Goal: Task Accomplishment & Management: Complete application form

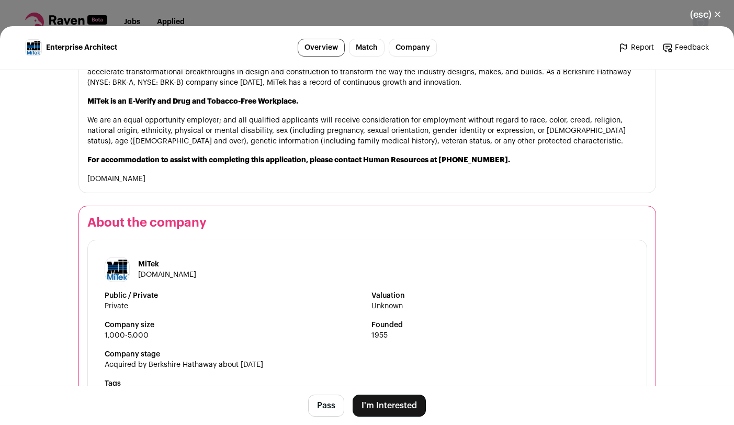
scroll to position [1130, 0]
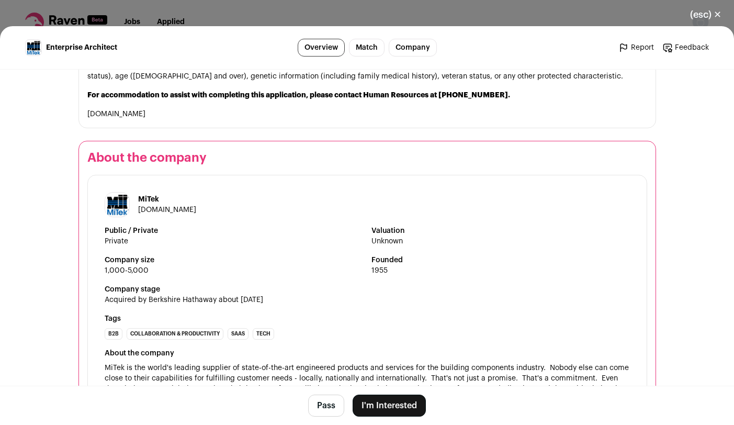
click at [105, 110] on link "www.mii.com" at bounding box center [116, 113] width 58 height 7
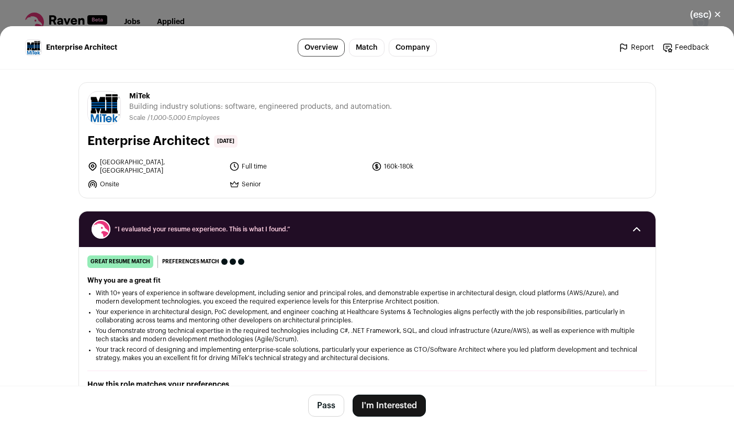
click at [190, 164] on li "Chesterfield, Greenwood Village" at bounding box center [155, 166] width 136 height 17
click at [42, 191] on main "Enterprise Architect Overview Match Company Report Feedback Report Feedback MiT…" at bounding box center [367, 225] width 734 height 399
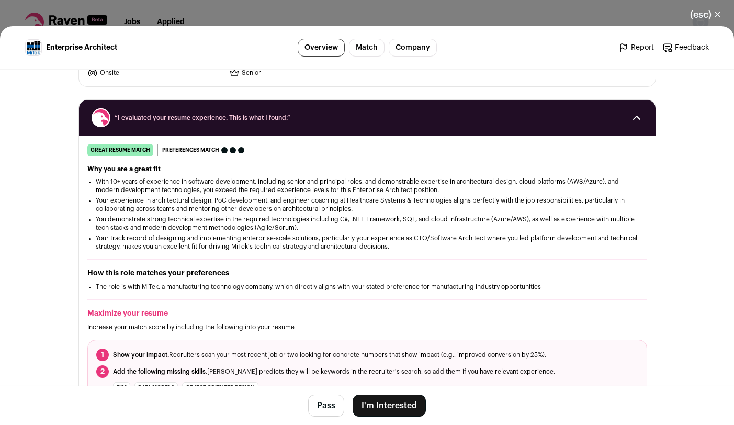
scroll to position [126, 0]
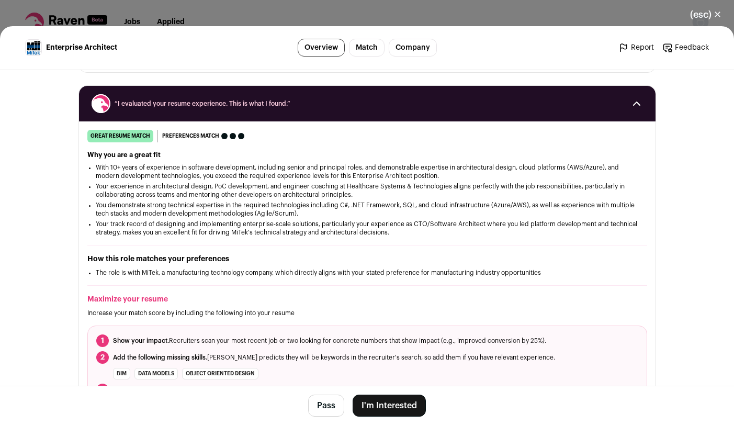
click at [377, 407] on button "I'm Interested" at bounding box center [389, 405] width 73 height 22
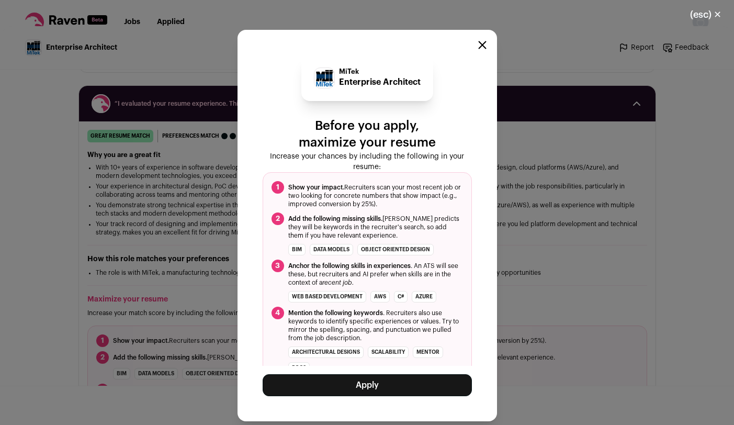
click at [366, 388] on button "Apply" at bounding box center [367, 385] width 209 height 22
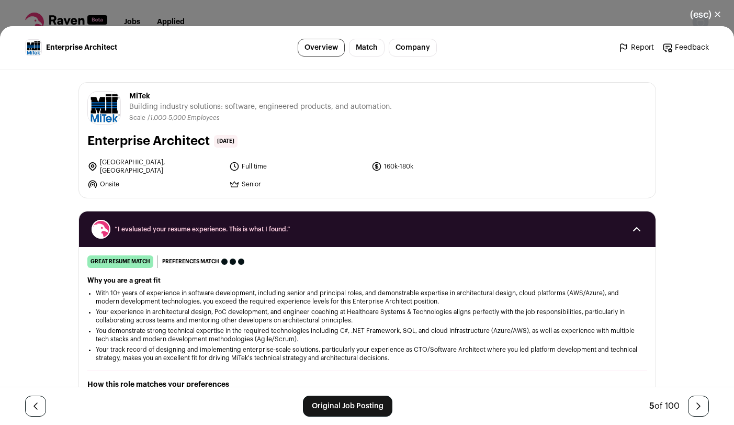
drag, startPoint x: 389, startPoint y: 163, endPoint x: 408, endPoint y: 163, distance: 19.4
click at [408, 163] on li "160k-180k" at bounding box center [439, 166] width 136 height 17
click at [380, 166] on li "160k-180k" at bounding box center [439, 166] width 136 height 17
drag, startPoint x: 380, startPoint y: 166, endPoint x: 413, endPoint y: 164, distance: 33.0
click at [413, 164] on li "160k-180k" at bounding box center [439, 166] width 136 height 17
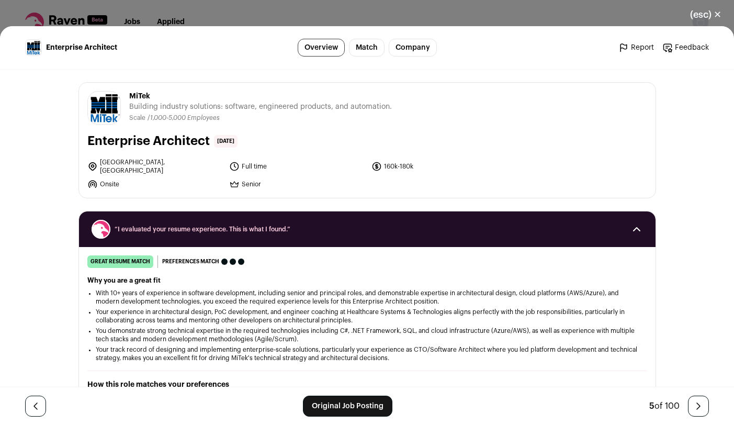
drag, startPoint x: 381, startPoint y: 163, endPoint x: 404, endPoint y: 161, distance: 23.1
click at [404, 161] on li "160k-180k" at bounding box center [439, 166] width 136 height 17
copy li "160k-180"
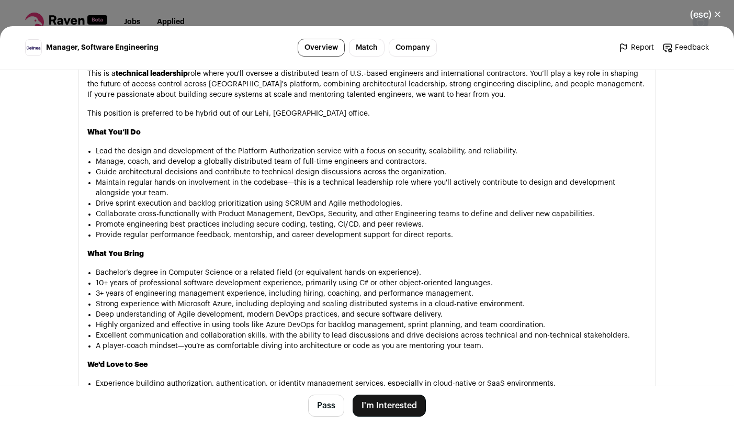
scroll to position [690, 0]
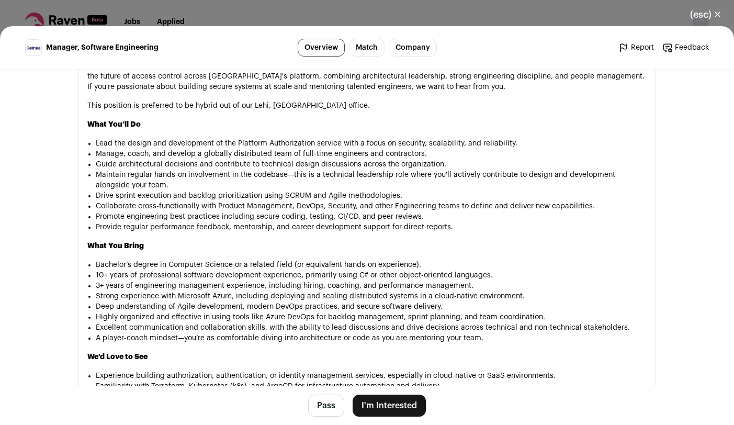
click at [387, 406] on button "I'm Interested" at bounding box center [389, 405] width 73 height 22
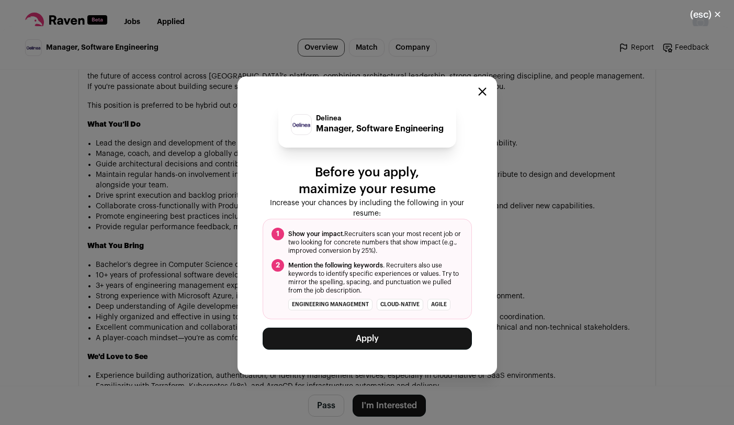
click at [379, 339] on button "Apply" at bounding box center [367, 338] width 209 height 22
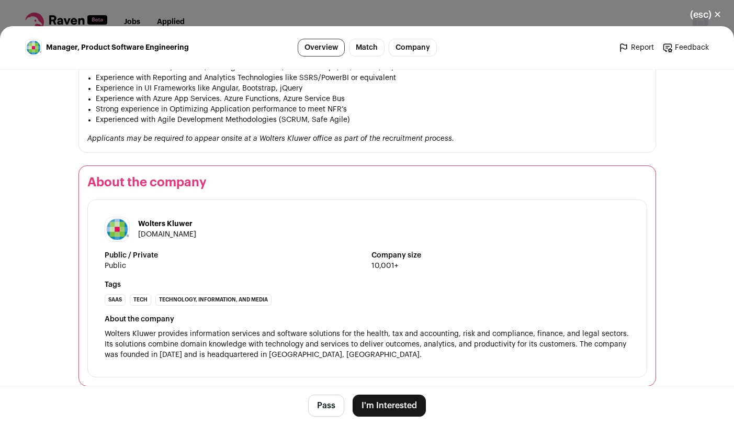
scroll to position [871, 0]
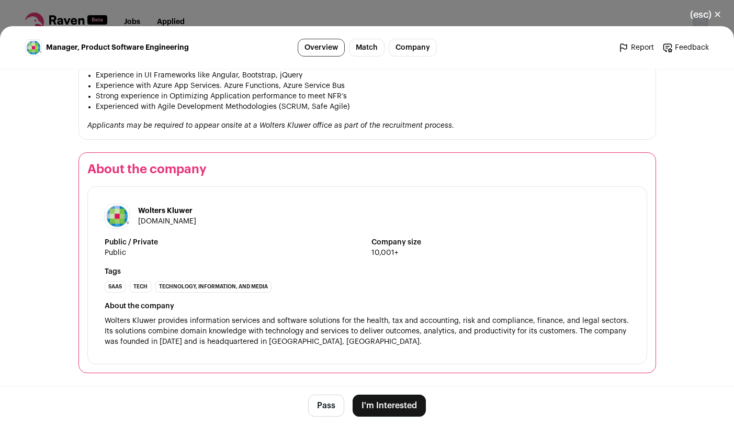
click at [388, 405] on button "I'm Interested" at bounding box center [389, 405] width 73 height 22
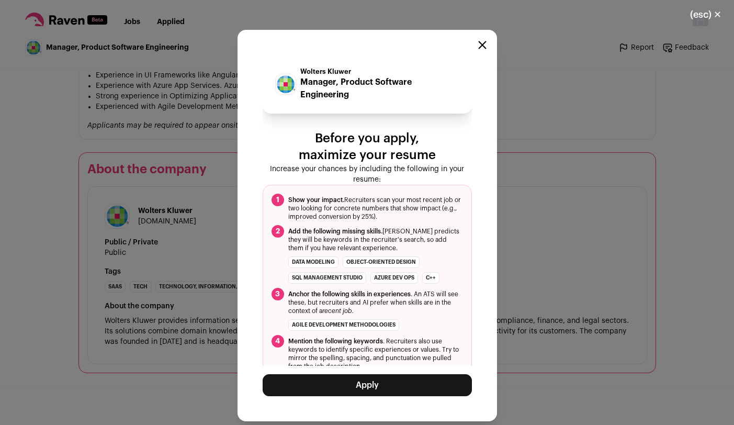
click at [384, 387] on button "Apply" at bounding box center [367, 385] width 209 height 22
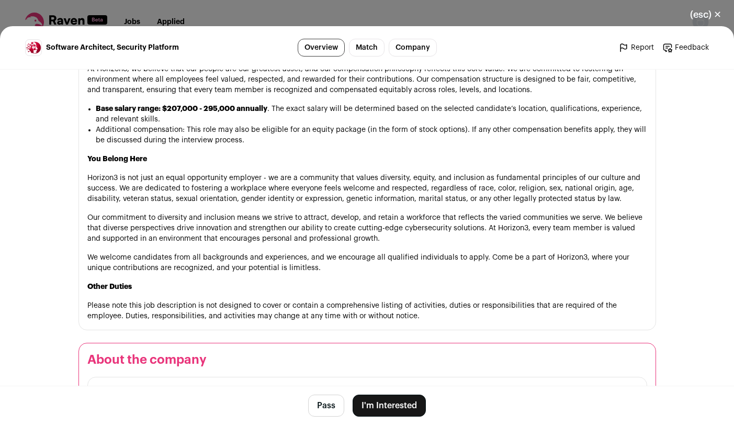
scroll to position [1828, 0]
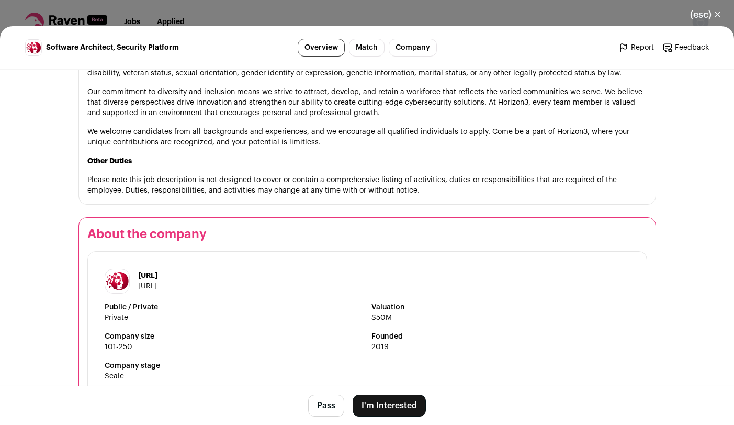
click at [380, 403] on button "I'm Interested" at bounding box center [389, 405] width 73 height 22
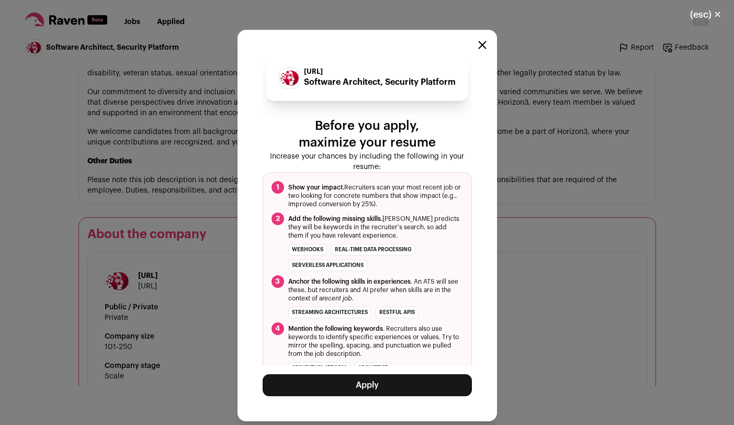
click at [369, 384] on button "Apply" at bounding box center [367, 385] width 209 height 22
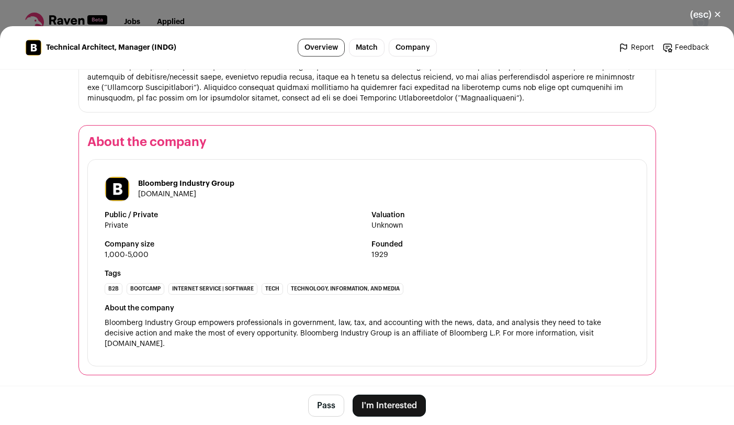
scroll to position [1012, 0]
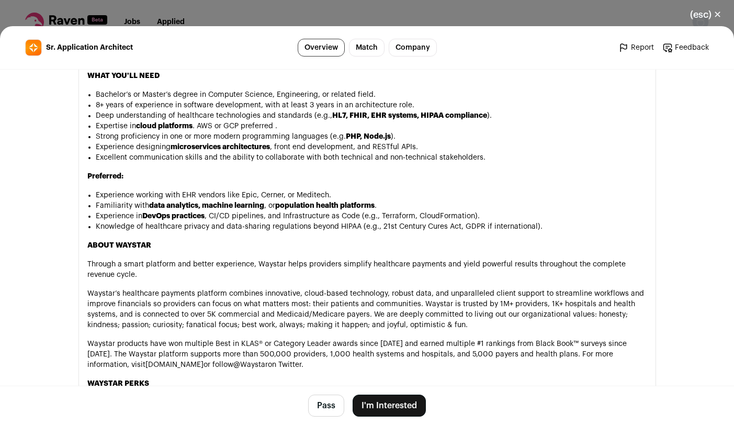
scroll to position [816, 0]
click at [393, 407] on button "I'm Interested" at bounding box center [389, 405] width 73 height 22
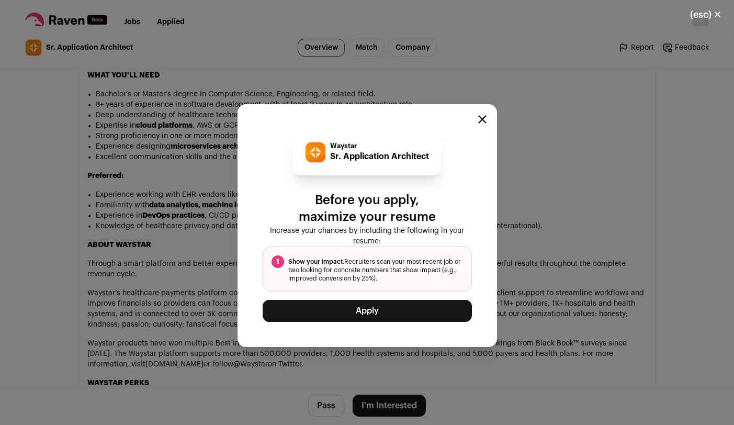
click at [380, 311] on button "Apply" at bounding box center [367, 311] width 209 height 22
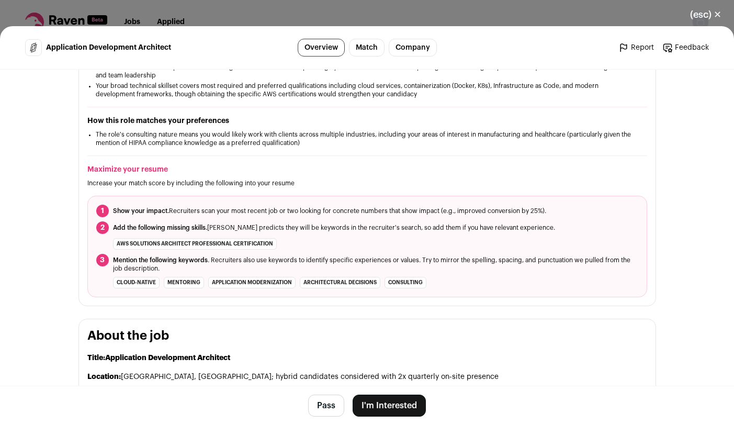
scroll to position [502, 0]
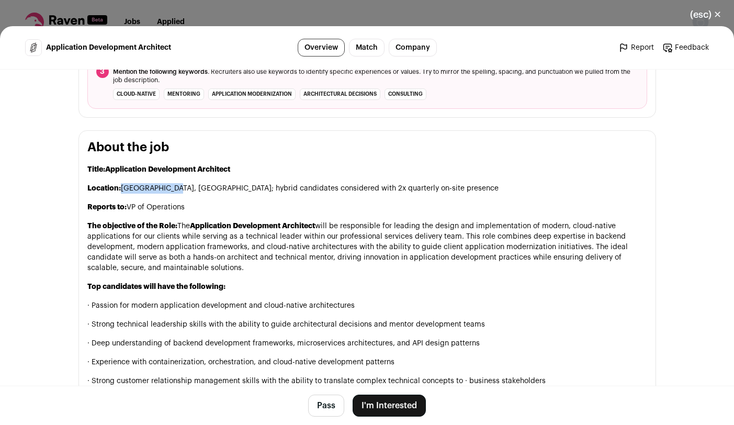
drag, startPoint x: 117, startPoint y: 146, endPoint x: 166, endPoint y: 148, distance: 49.2
click at [166, 183] on p "Location: Rochester, NY; hybrid candidates considered with 2x quarterly on-site…" at bounding box center [367, 188] width 560 height 10
copy p "Rochester, NY;"
click at [215, 202] on p "Reports to: VP of Operations" at bounding box center [367, 207] width 560 height 10
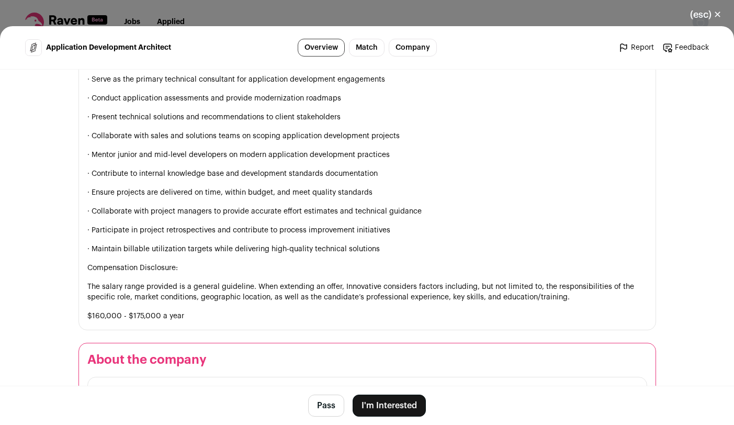
scroll to position [1632, 0]
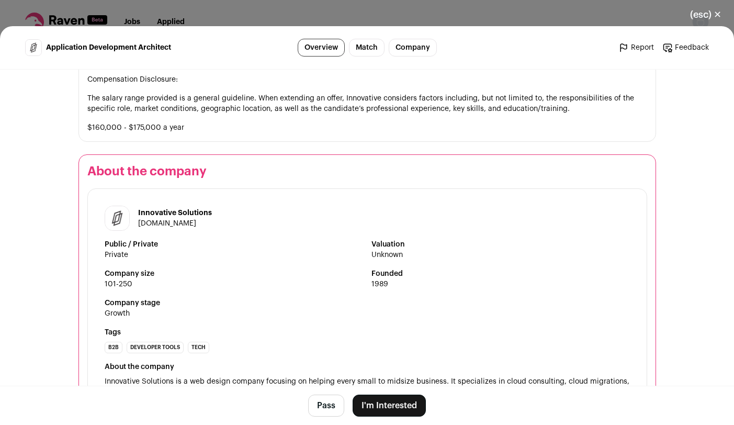
click at [383, 406] on button "I'm Interested" at bounding box center [389, 405] width 73 height 22
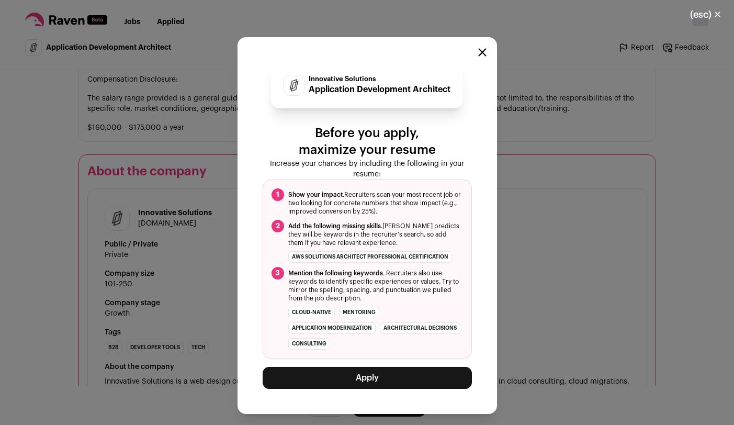
click at [375, 379] on button "Apply" at bounding box center [367, 378] width 209 height 22
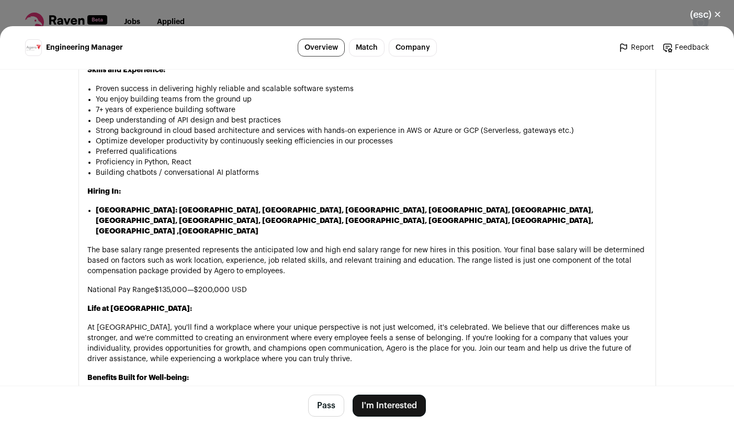
scroll to position [942, 0]
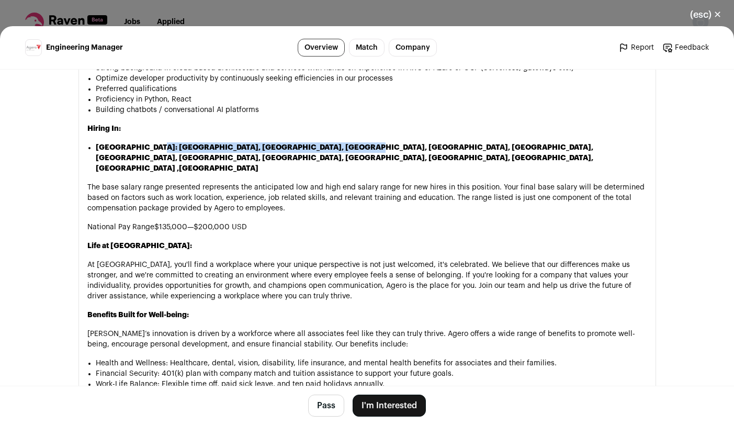
drag, startPoint x: 144, startPoint y: 148, endPoint x: 333, endPoint y: 148, distance: 188.3
click at [333, 148] on li "[GEOGRAPHIC_DATA]: [GEOGRAPHIC_DATA], [GEOGRAPHIC_DATA], [GEOGRAPHIC_DATA], [GE…" at bounding box center [371, 157] width 551 height 31
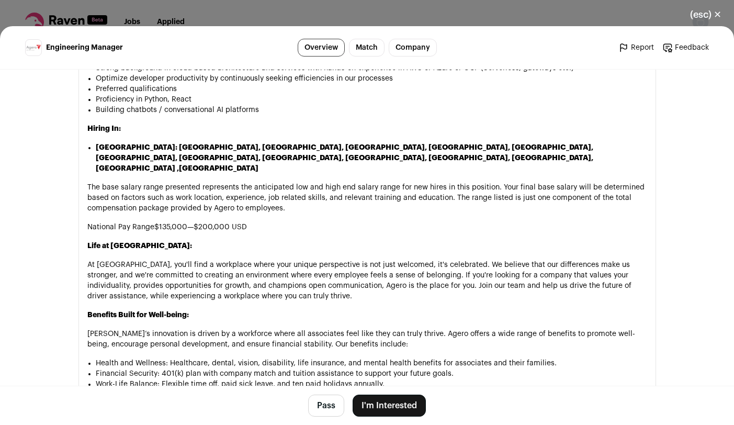
click at [378, 142] on div "About Agero: [URL][DOMAIN_NAME] . Note : For technical and other select roles, …" at bounding box center [367, 80] width 560 height 776
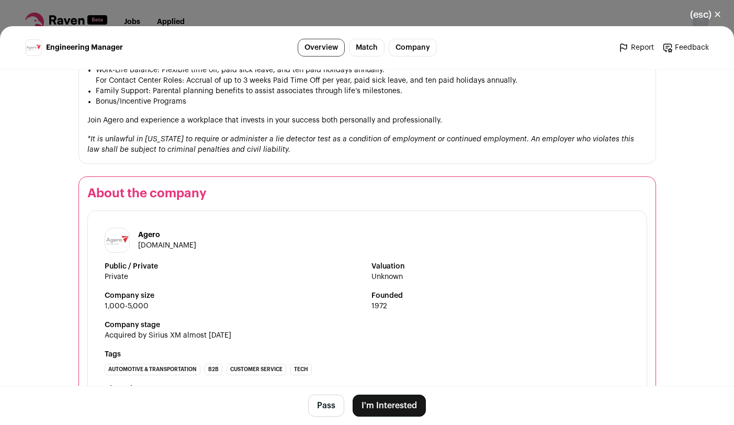
scroll to position [1318, 0]
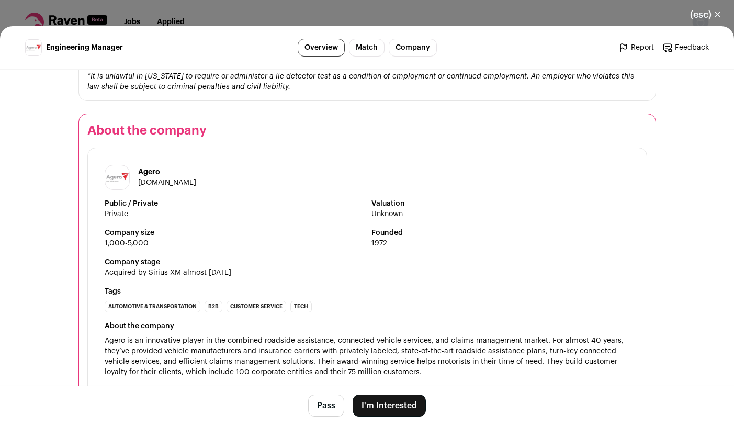
click at [400, 408] on button "I'm Interested" at bounding box center [389, 405] width 73 height 22
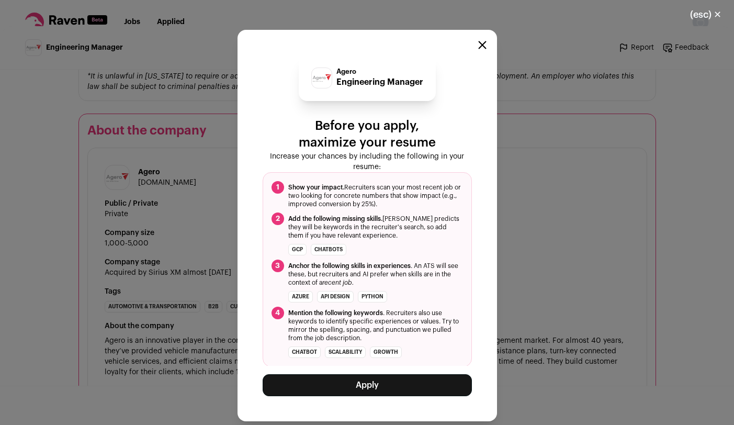
click at [400, 385] on button "Apply" at bounding box center [367, 385] width 209 height 22
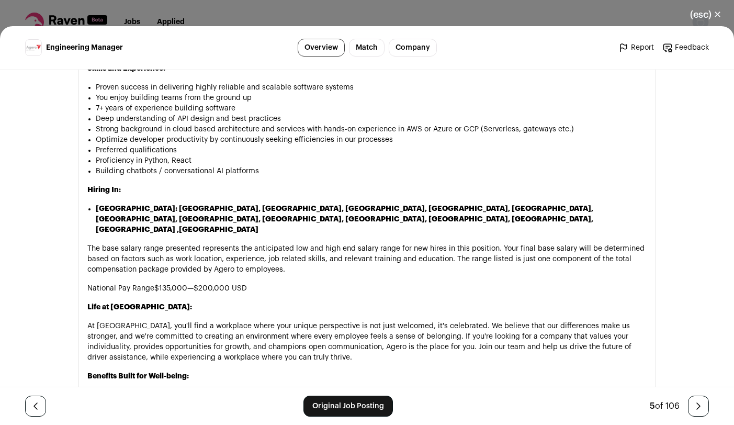
scroll to position [816, 0]
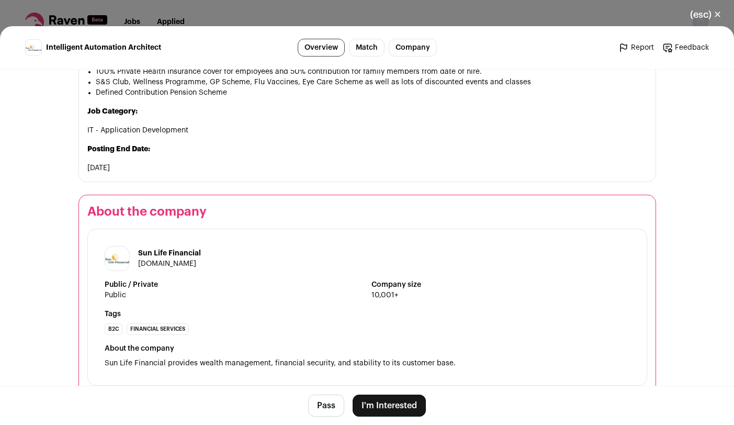
scroll to position [1381, 0]
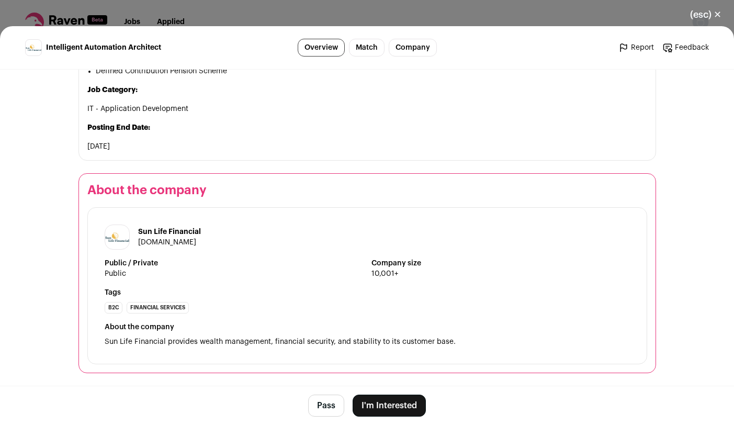
click at [390, 405] on button "I'm Interested" at bounding box center [389, 405] width 73 height 22
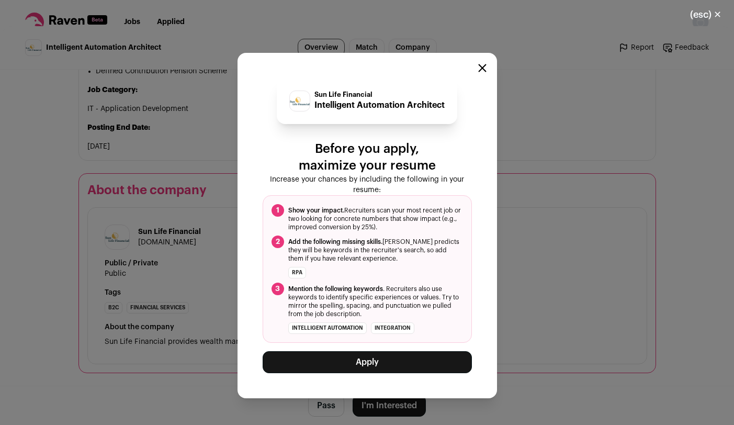
click at [380, 367] on button "Apply" at bounding box center [367, 362] width 209 height 22
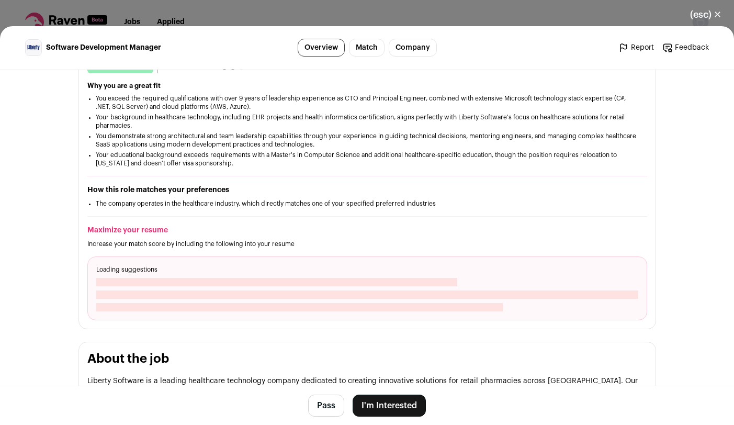
scroll to position [63, 0]
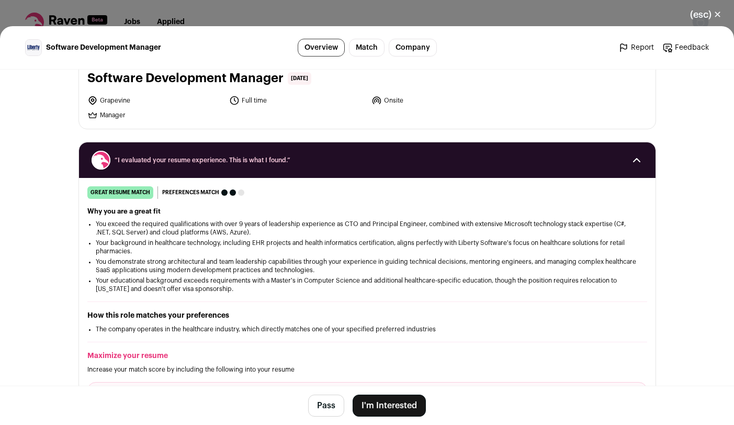
drag, startPoint x: 96, startPoint y: 100, endPoint x: 125, endPoint y: 100, distance: 28.8
click at [125, 100] on li "Grapevine" at bounding box center [155, 100] width 136 height 10
click at [45, 245] on main "Software Development Manager Overview Match Company Report Feedback Report Feed…" at bounding box center [367, 225] width 734 height 399
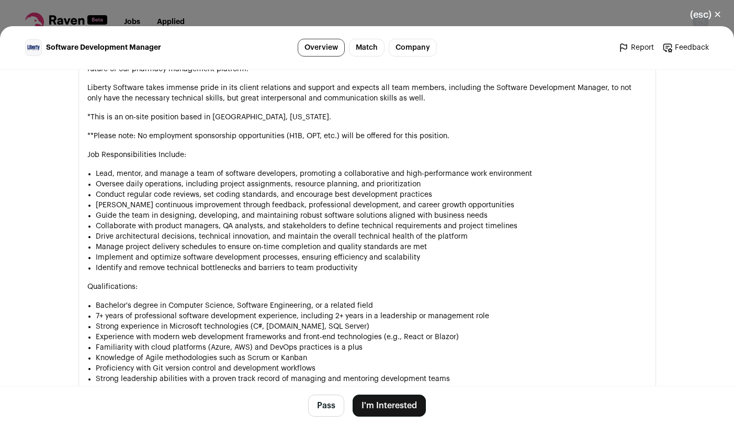
scroll to position [575, 0]
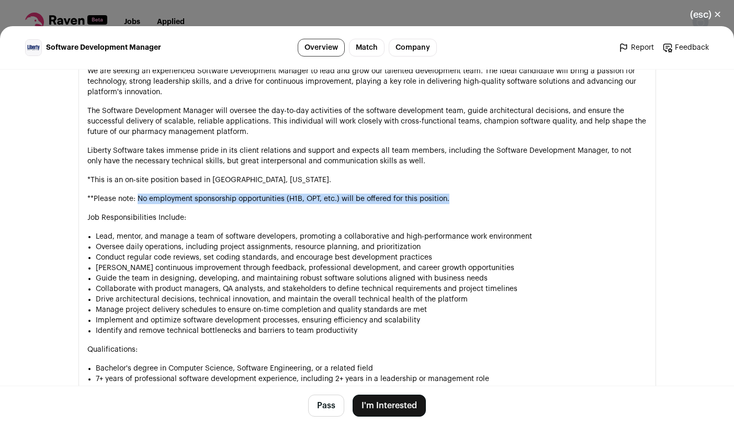
drag, startPoint x: 134, startPoint y: 199, endPoint x: 459, endPoint y: 196, distance: 325.4
click at [459, 196] on p "**Please note: No employment sponsorship opportunities (H1B, OPT, etc.) will be…" at bounding box center [367, 199] width 560 height 10
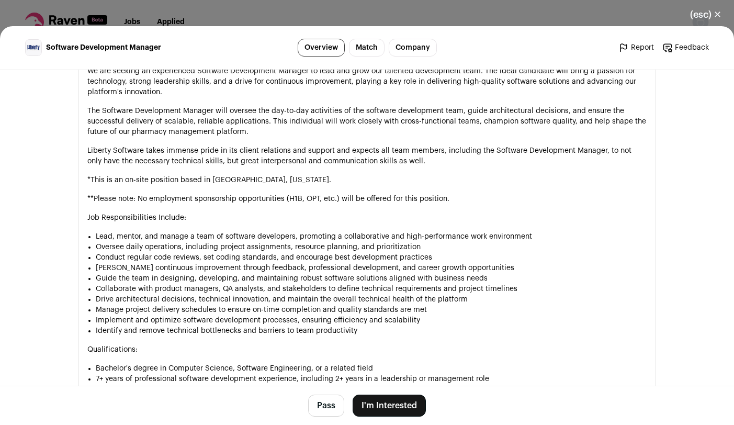
click at [452, 223] on div "Liberty Software is a leading healthcare technology company dedicated to creati…" at bounding box center [367, 321] width 560 height 590
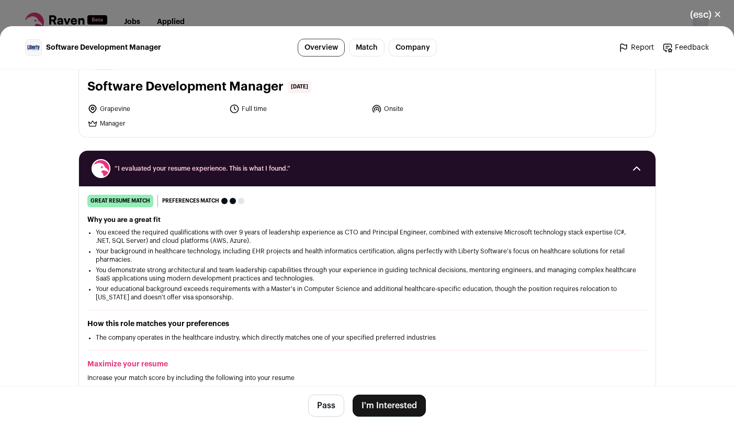
scroll to position [0, 0]
